Goal: Task Accomplishment & Management: Use online tool/utility

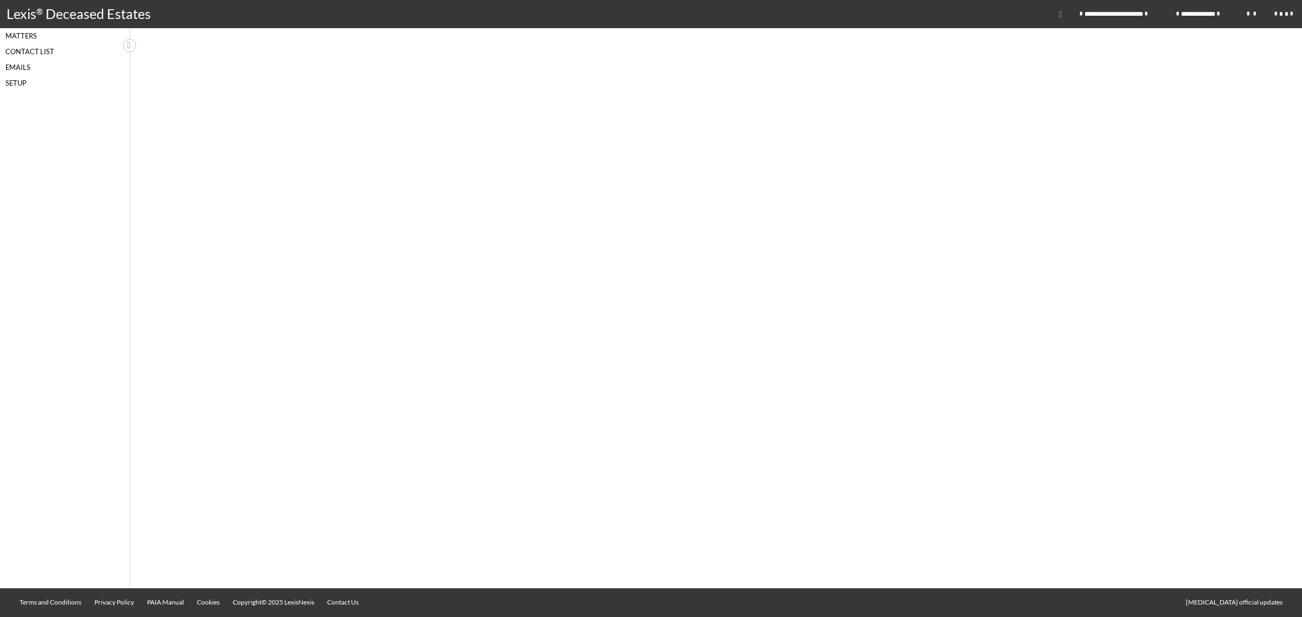
click at [31, 31] on div "Matters" at bounding box center [65, 36] width 130 height 16
click at [652, 201] on div at bounding box center [716, 277] width 1172 height 499
click at [30, 34] on div "Matters" at bounding box center [65, 36] width 130 height 16
